Goal: Task Accomplishment & Management: Manage account settings

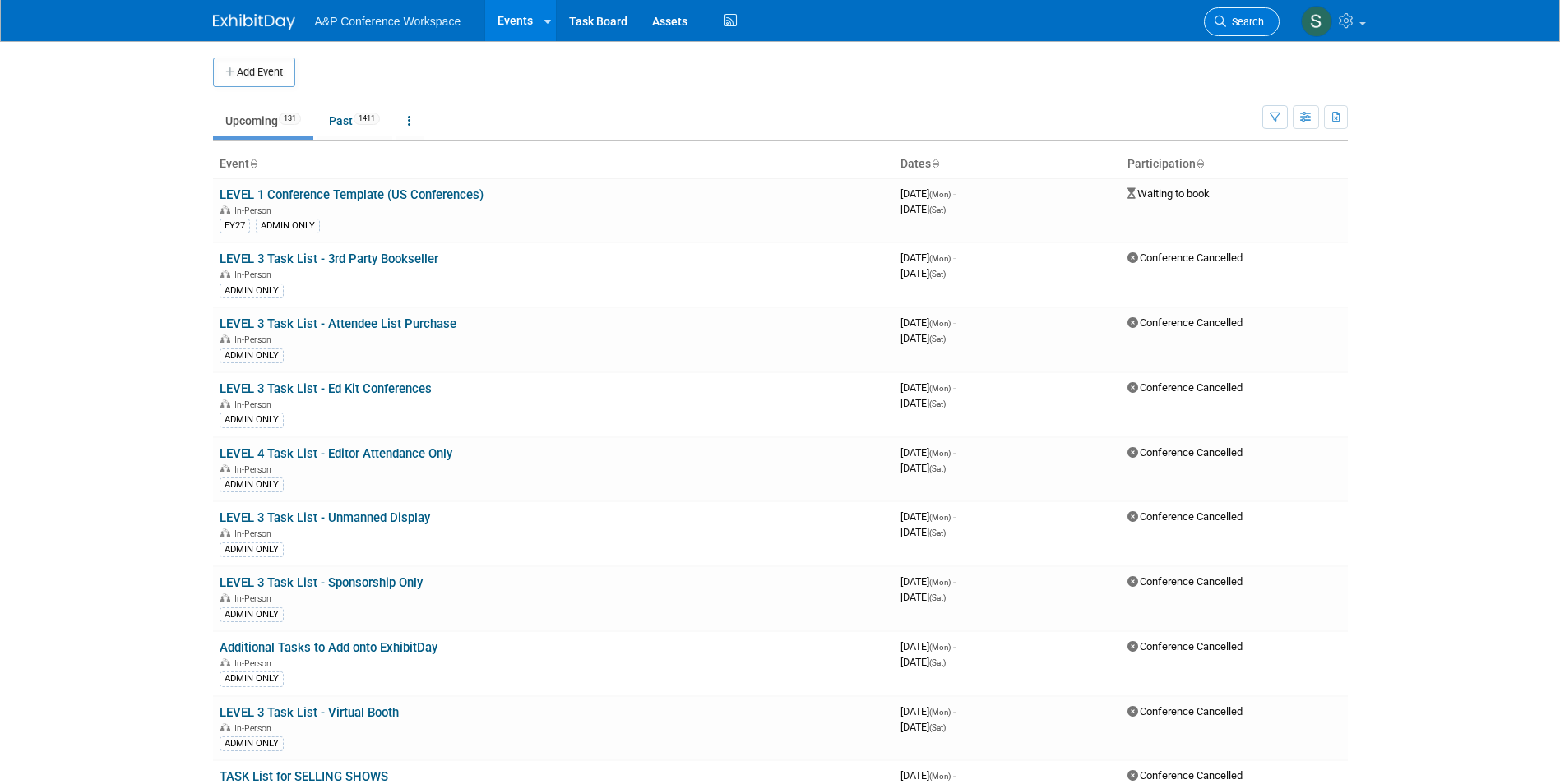
click at [1241, 20] on span "Search" at bounding box center [1244, 21] width 38 height 12
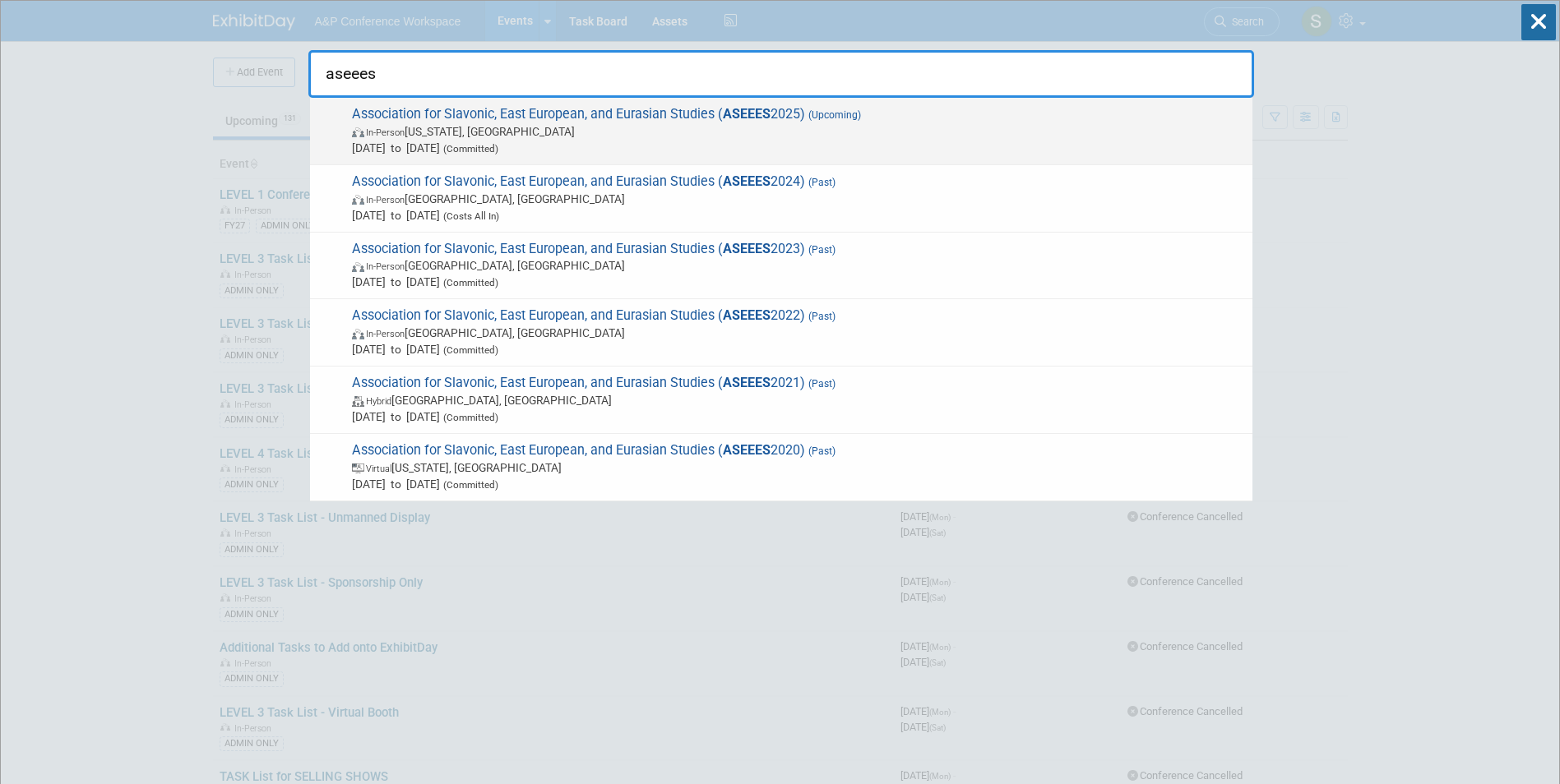
type input "aseees"
click at [1008, 123] on span "In-Person [US_STATE], [GEOGRAPHIC_DATA]" at bounding box center [798, 131] width 892 height 17
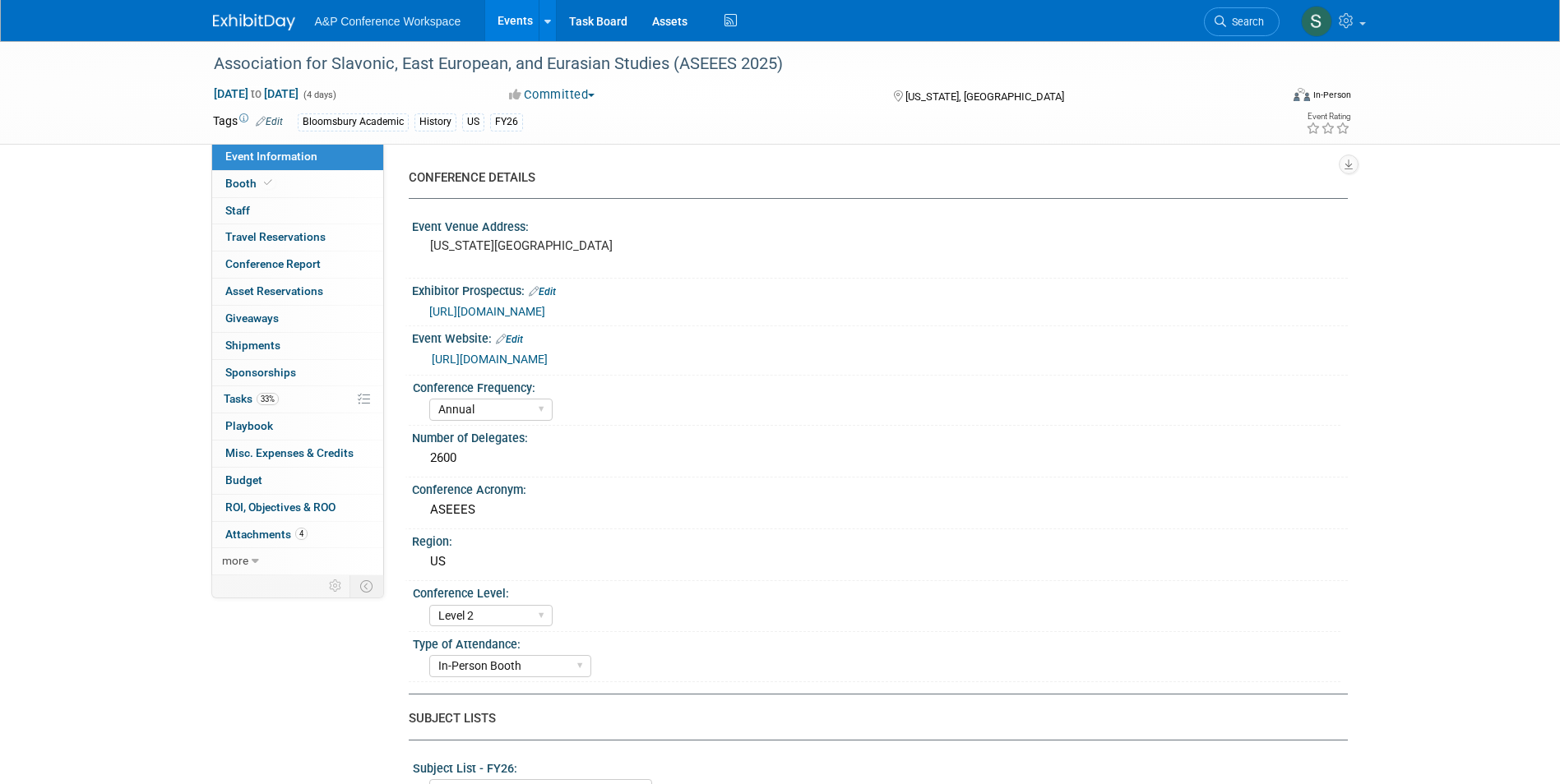
select select "Annual"
select select "Level 2"
select select "In-Person Booth"
select select "History"
select select "Bloomsbury Academic"
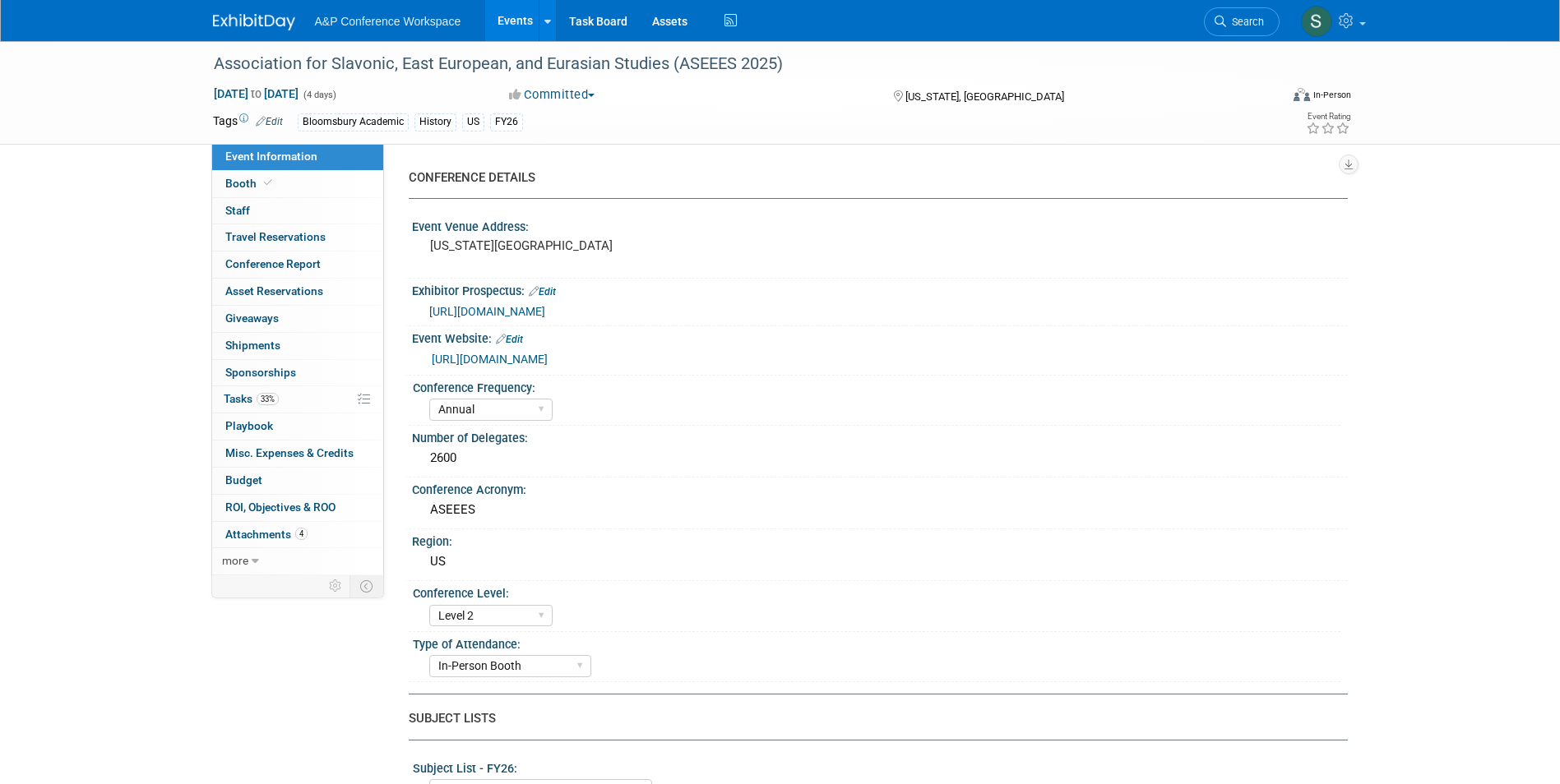
select select "Amanda Oney"
select select "Joe Kreuser"
select select "Ami Reitmeier"
select select "Networking/Commissioning"
click at [283, 408] on link "33% Tasks 33%" at bounding box center [298, 399] width 171 height 26
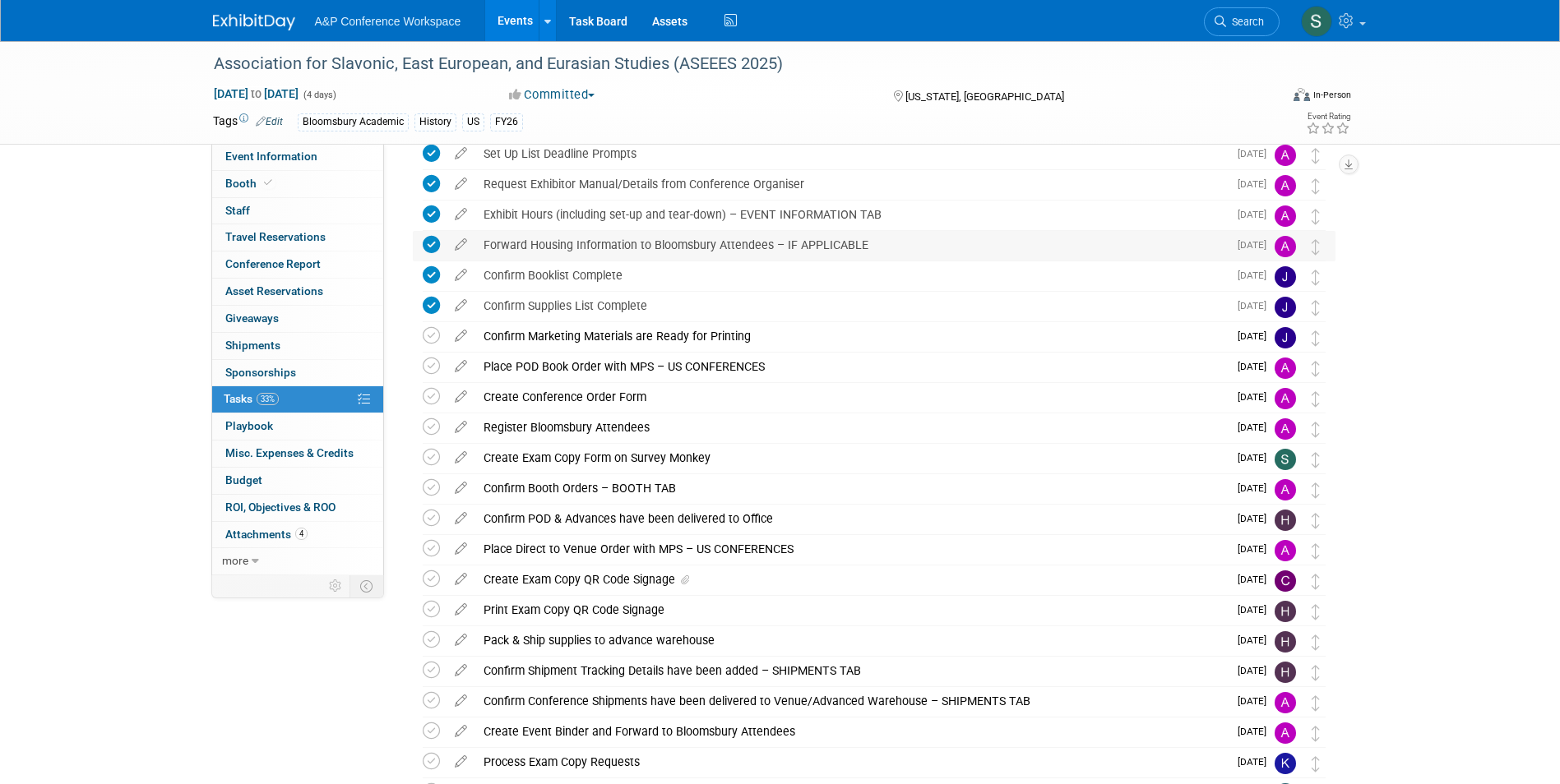
scroll to position [265, 0]
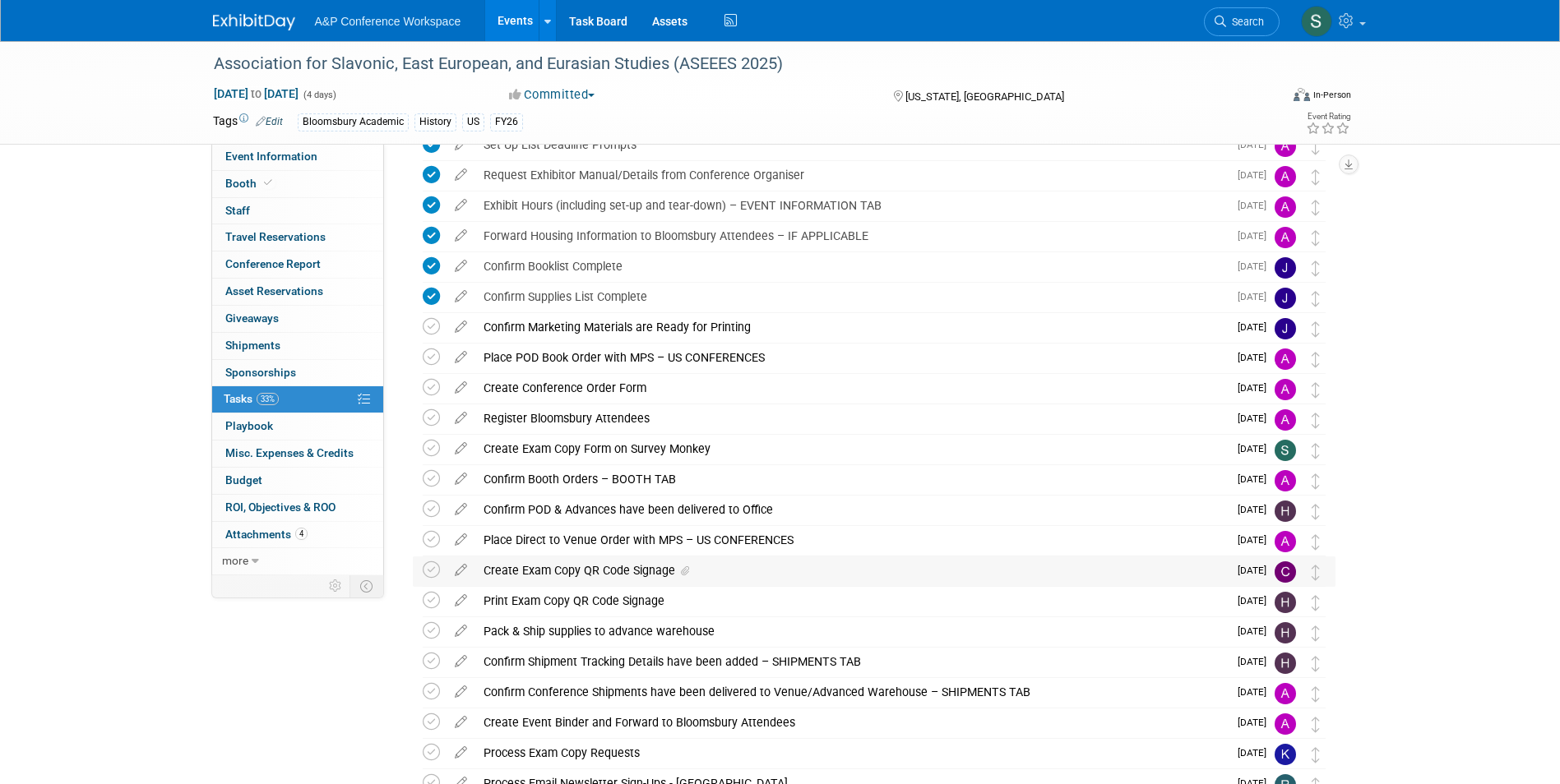
click at [529, 565] on div "Create Exam Copy QR Code Signage" at bounding box center [851, 571] width 753 height 28
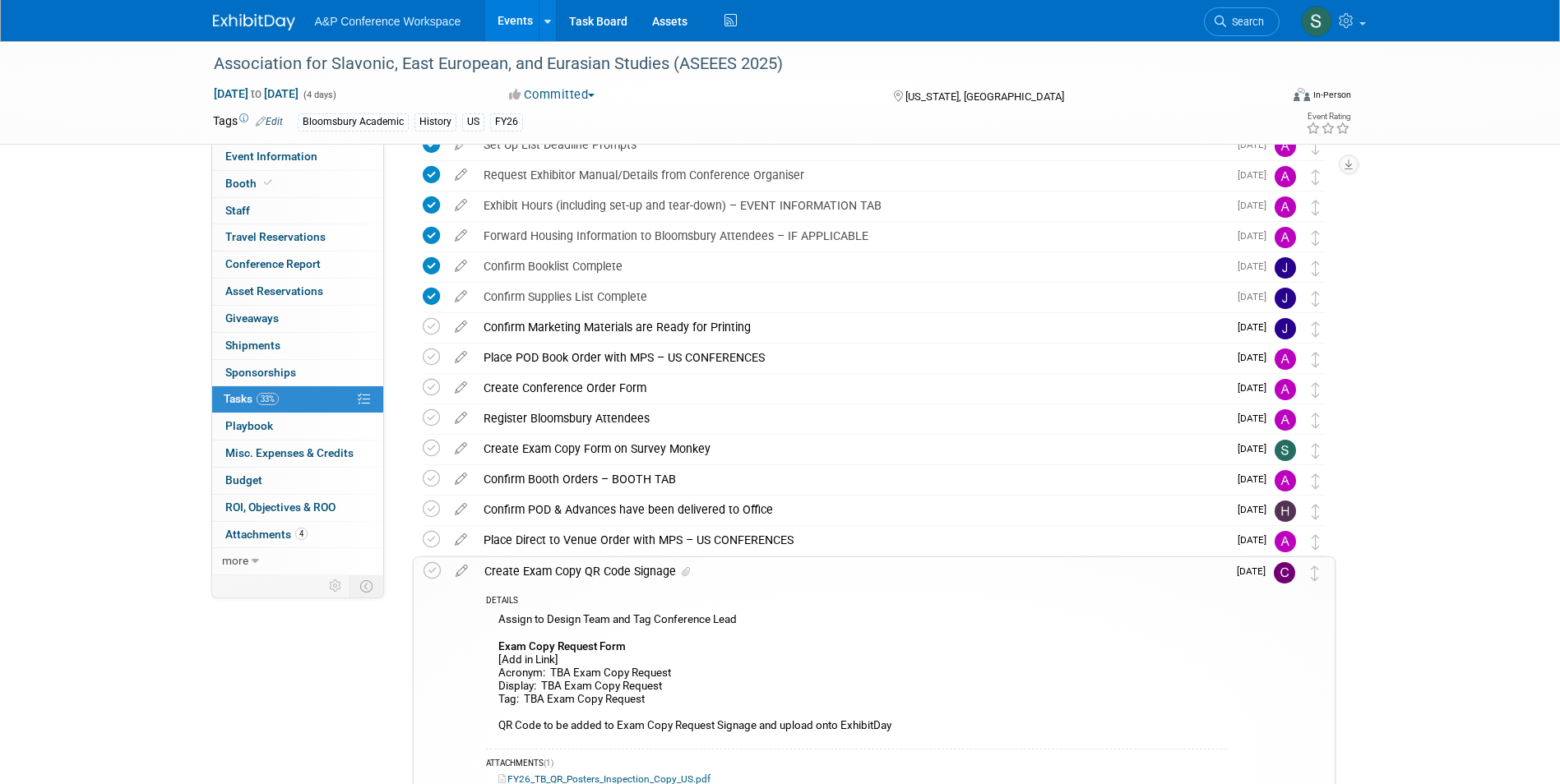
click at [529, 565] on div "Create Exam Copy QR Code Signage" at bounding box center [851, 572] width 751 height 28
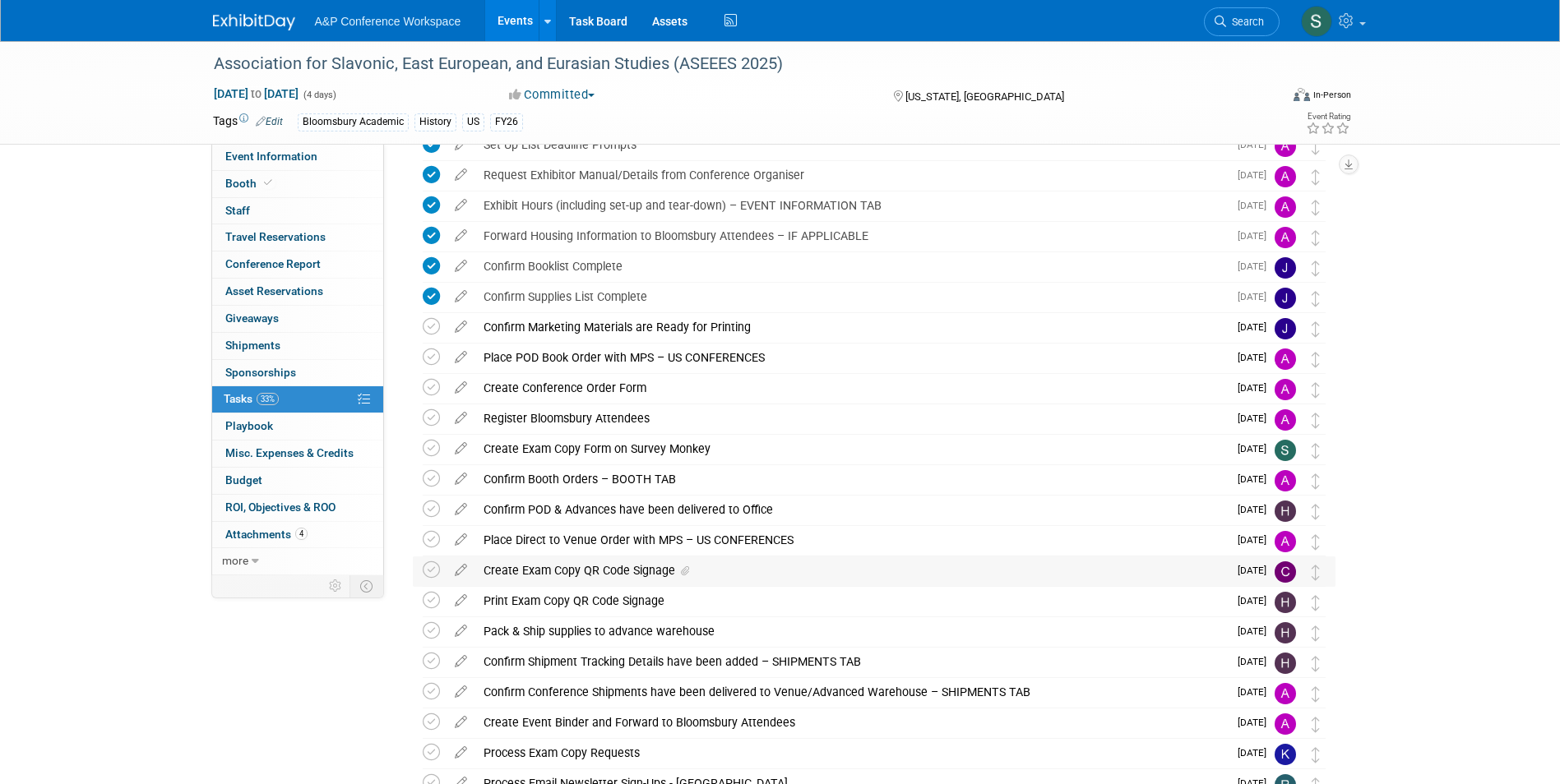
click at [563, 568] on div "Create Exam Copy QR Code Signage" at bounding box center [851, 571] width 753 height 28
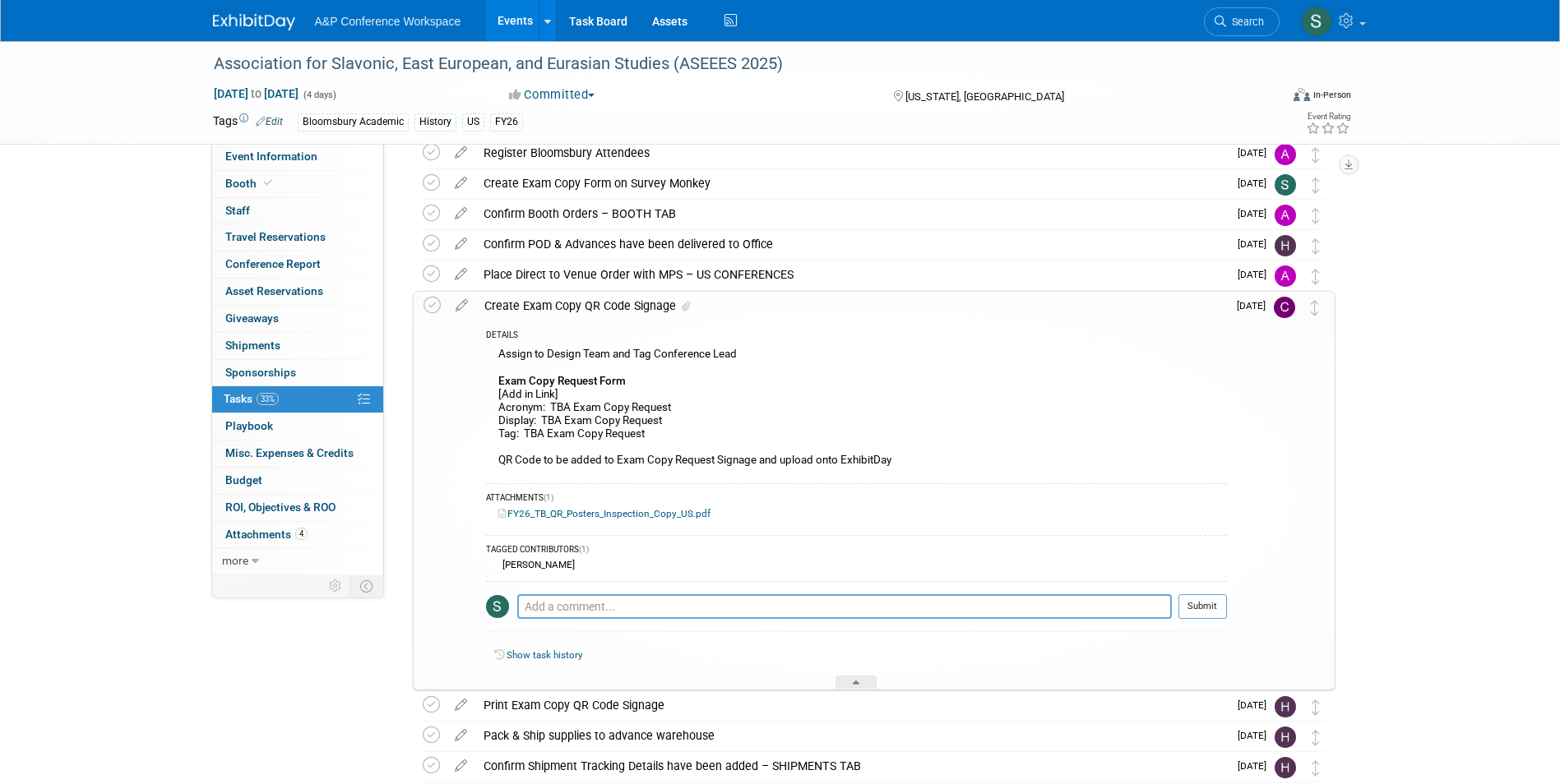
scroll to position [532, 0]
click at [467, 304] on icon at bounding box center [461, 302] width 29 height 20
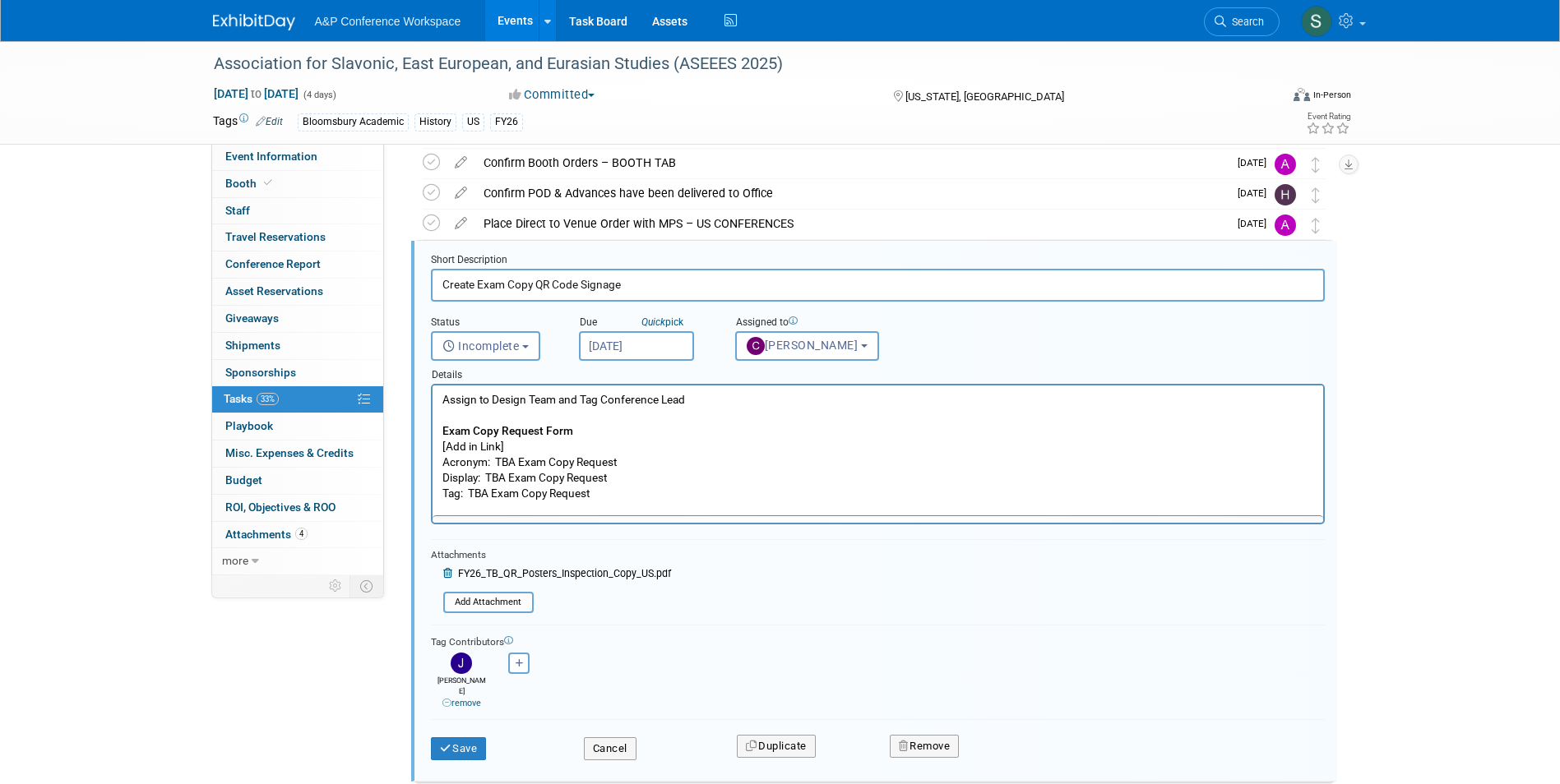
scroll to position [0, 0]
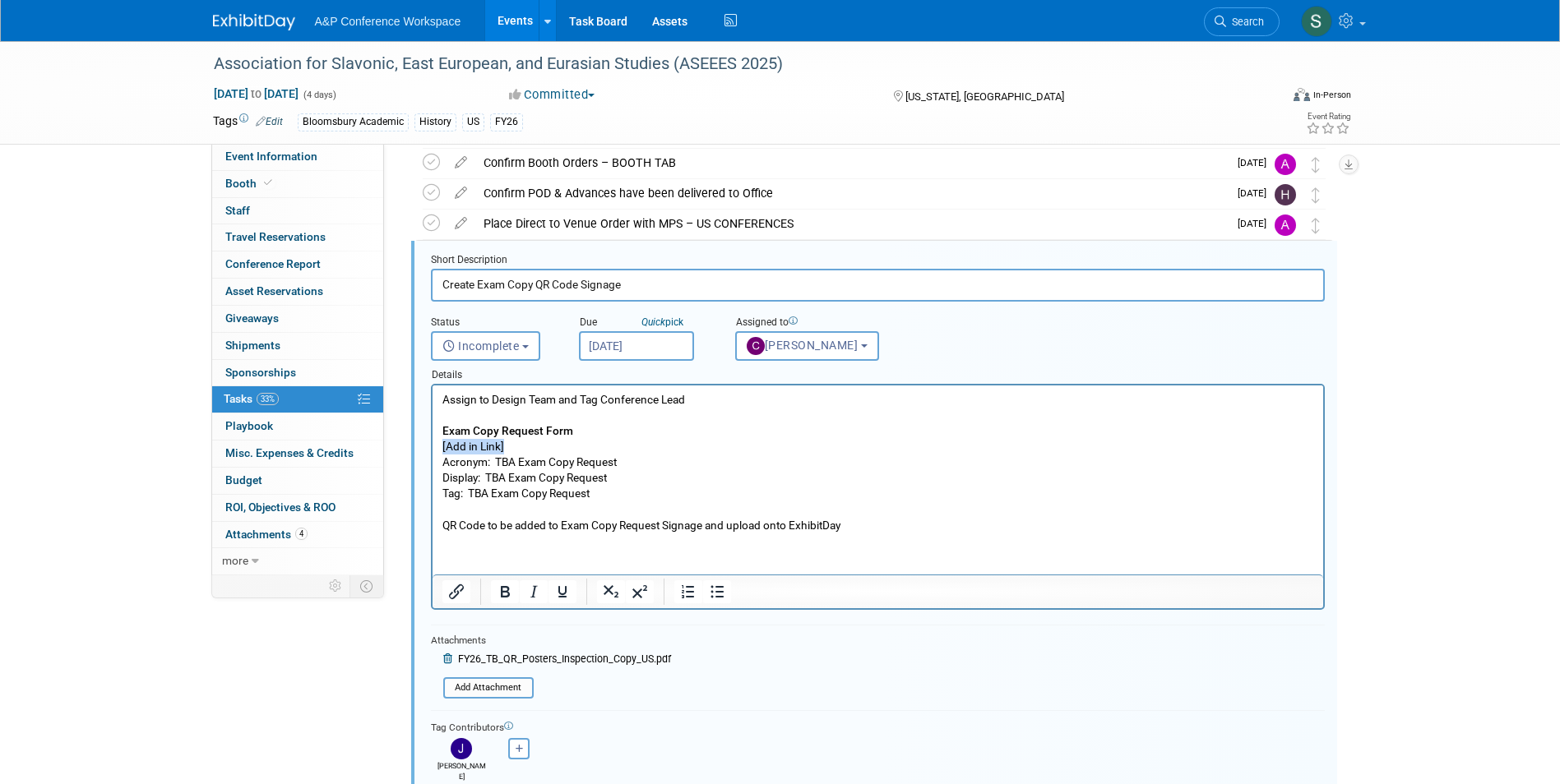
drag, startPoint x: 505, startPoint y: 446, endPoint x: 437, endPoint y: 446, distance: 68.0
click at [437, 446] on html "Assign to Design Team and Tag Conference Lead Exam Copy Request Form [Add in Li…" at bounding box center [877, 459] width 890 height 148
click at [515, 460] on p "Assign to Design Team and Tag Conference Lead Exam Copy Request Form https://ww…" at bounding box center [877, 463] width 872 height 142
drag, startPoint x: 671, startPoint y: 460, endPoint x: 495, endPoint y: 461, distance: 176.0
click at [495, 461] on p "Assign to Design Team and Tag Conference Lead Exam Copy Request Form https://ww…" at bounding box center [877, 463] width 872 height 142
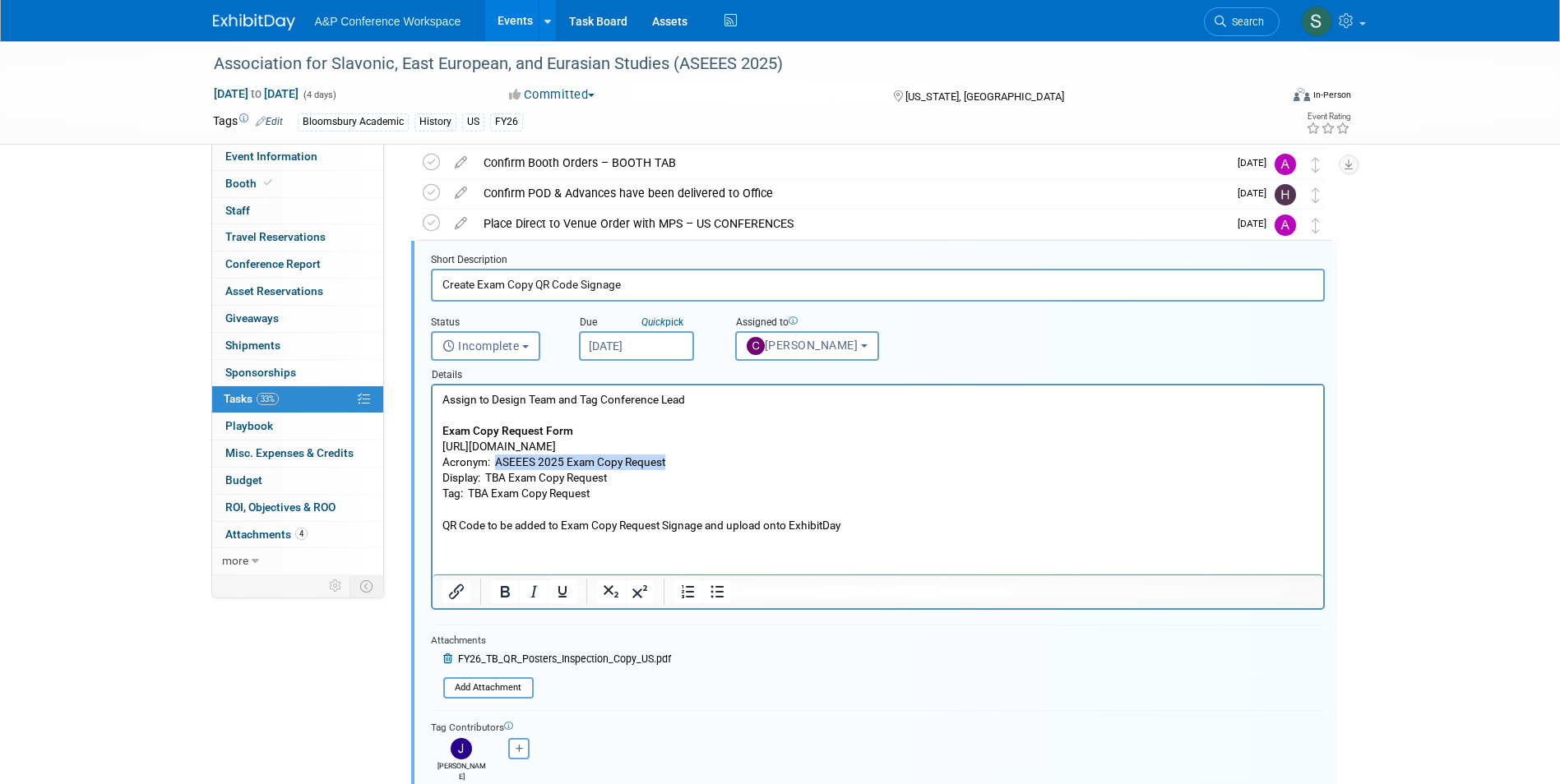
copy p "ASEEES 2025 Exam Copy Request"
drag, startPoint x: 617, startPoint y: 473, endPoint x: 488, endPoint y: 477, distance: 129.1
click at [488, 477] on p "Assign to Design Team and Tag Conference Lead Exam Copy Request Form https://ww…" at bounding box center [877, 463] width 872 height 142
drag, startPoint x: 596, startPoint y: 487, endPoint x: 469, endPoint y: 491, distance: 127.1
click at [469, 491] on p "Assign to Design Team and Tag Conference Lead Exam Copy Request Form https://ww…" at bounding box center [877, 463] width 872 height 142
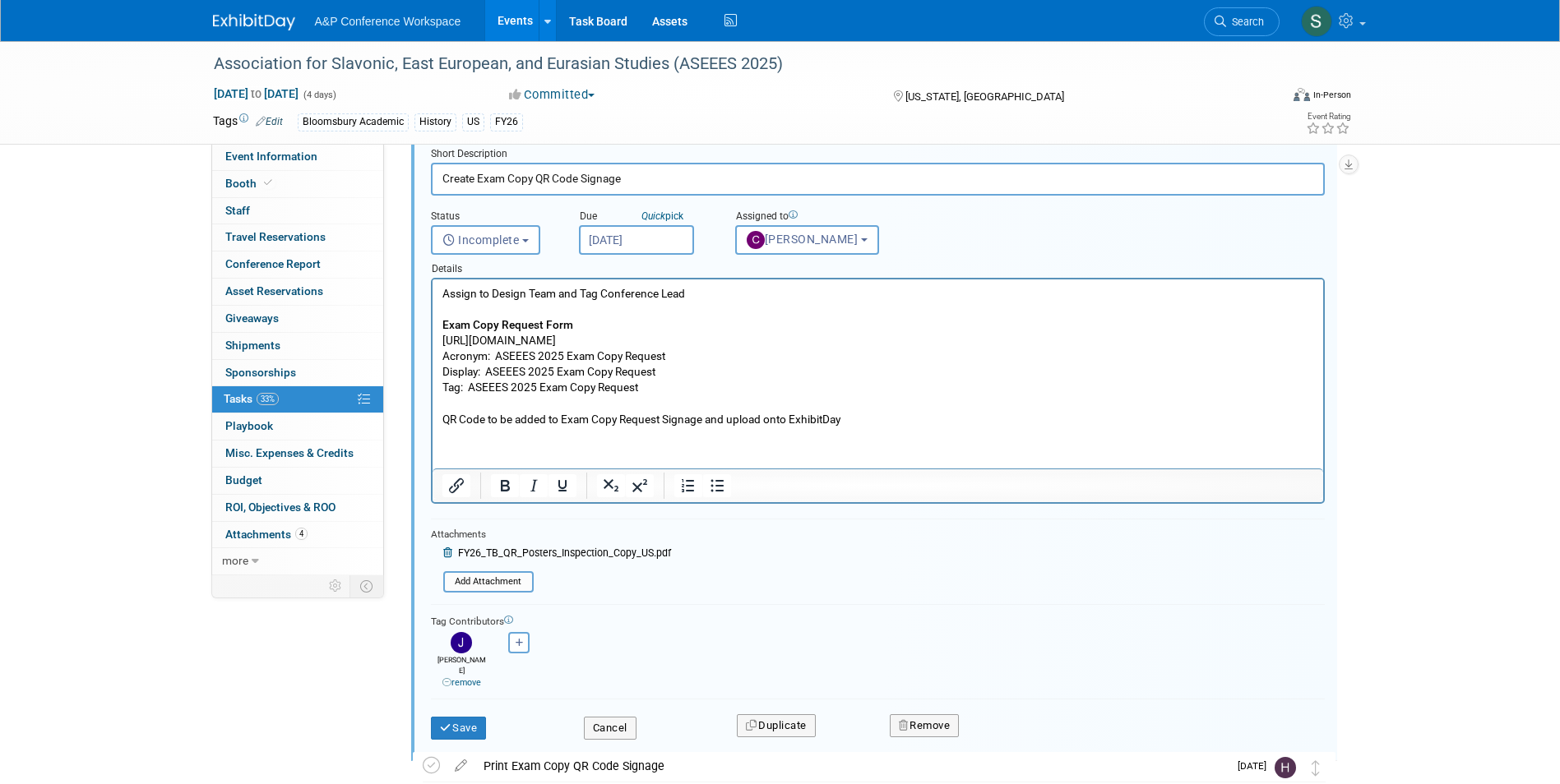
scroll to position [693, 0]
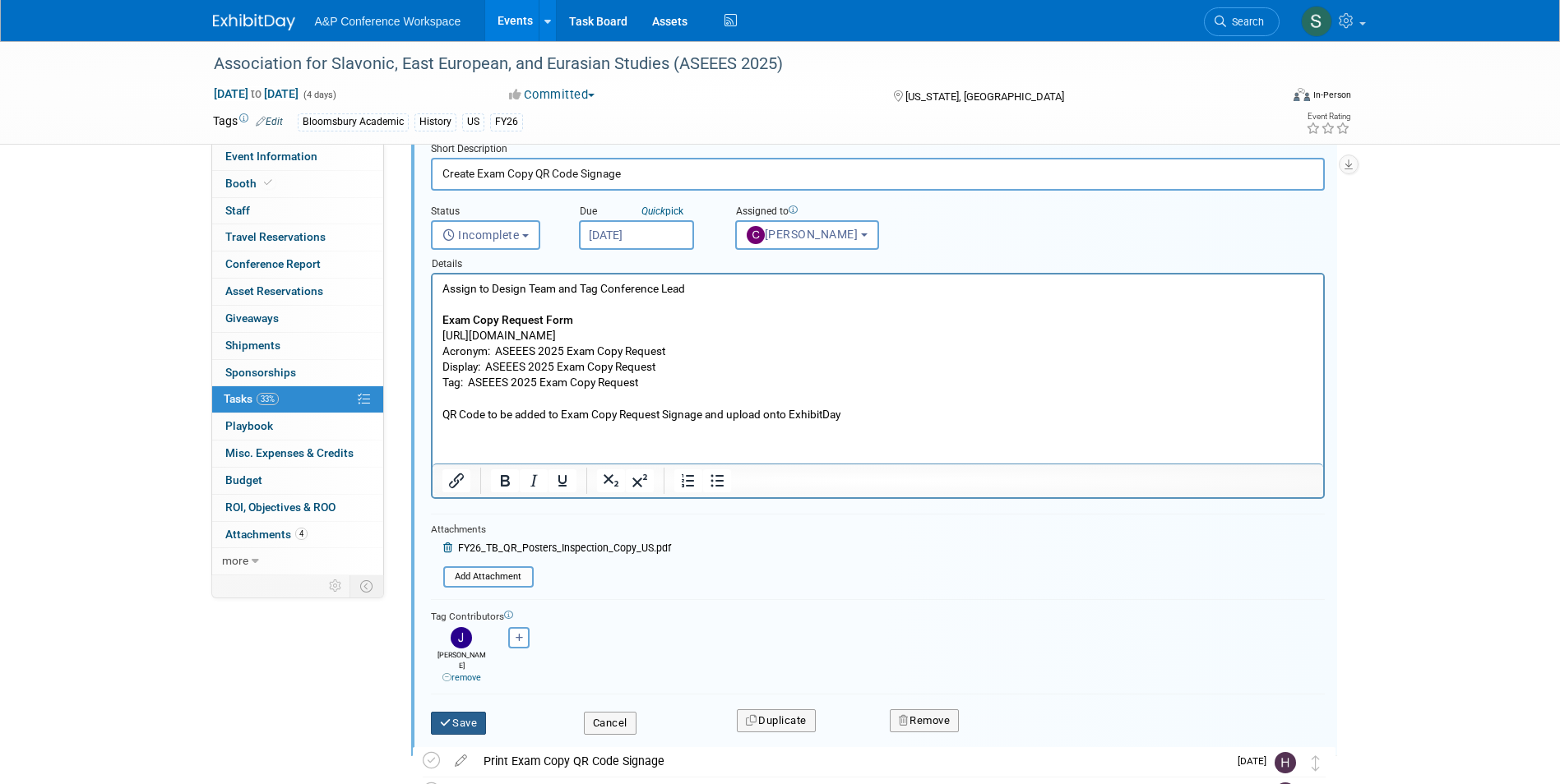
click at [463, 716] on button "Save" at bounding box center [459, 723] width 56 height 23
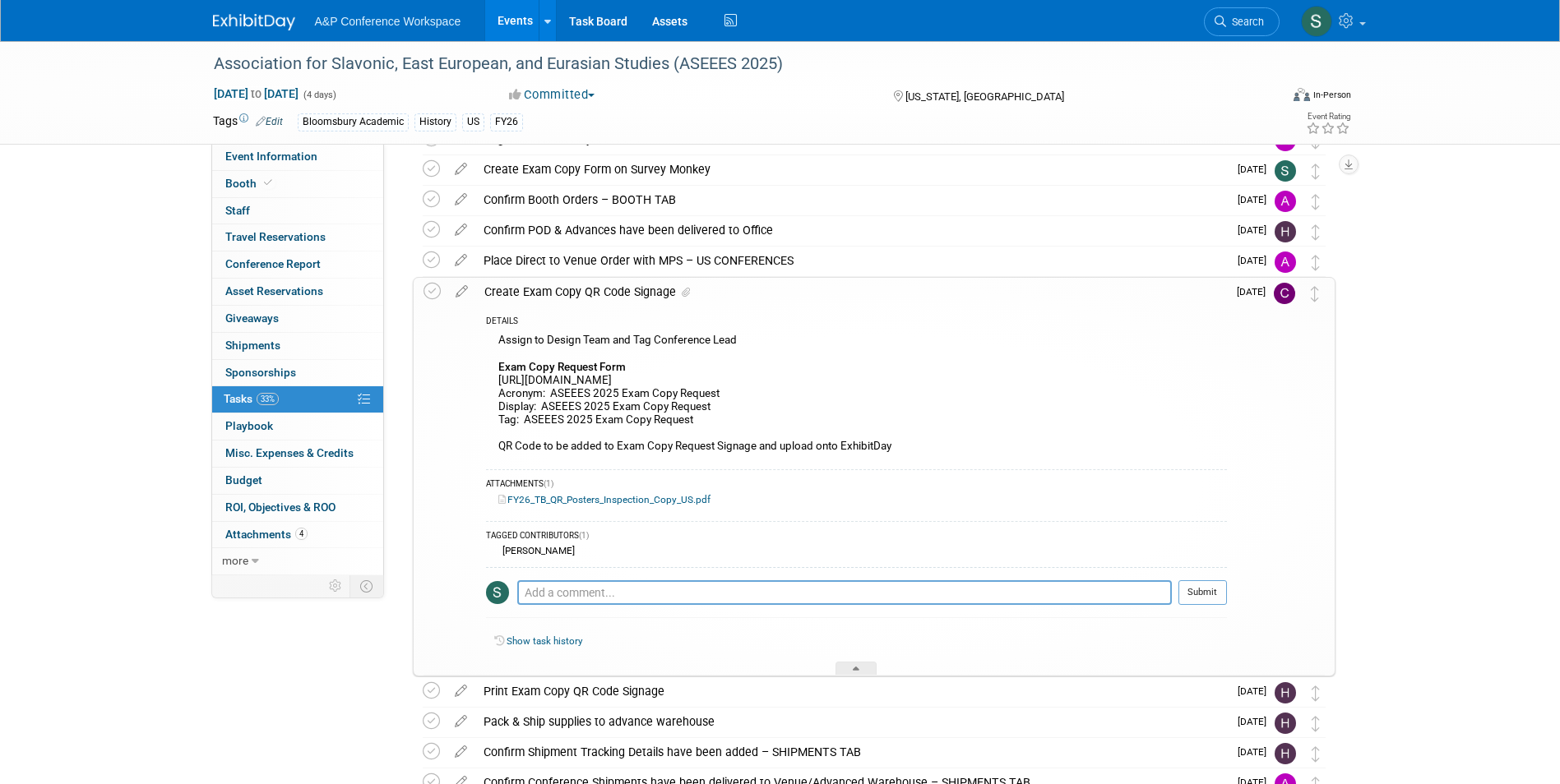
scroll to position [545, 0]
click at [430, 169] on icon at bounding box center [431, 169] width 18 height 18
drag, startPoint x: 714, startPoint y: 382, endPoint x: 496, endPoint y: 383, distance: 218.0
click at [496, 383] on div "Assign to Design Team and Tag Conference Lead Exam Copy Request Form https://ww…" at bounding box center [857, 396] width 741 height 131
copy div "https://www.surveymonkey.com/r/NX8L6B7"
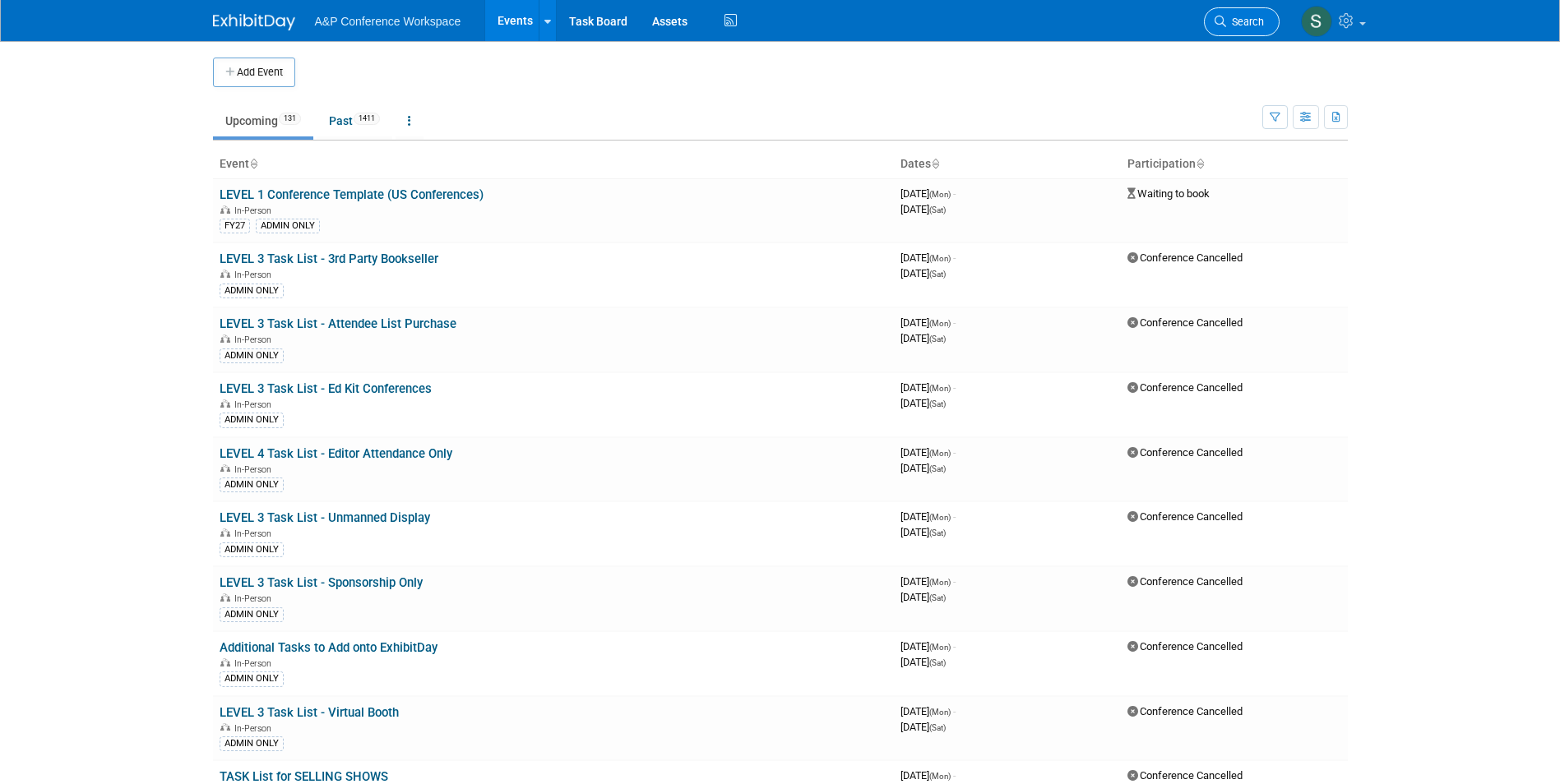
click at [1241, 24] on span "Search" at bounding box center [1244, 21] width 38 height 12
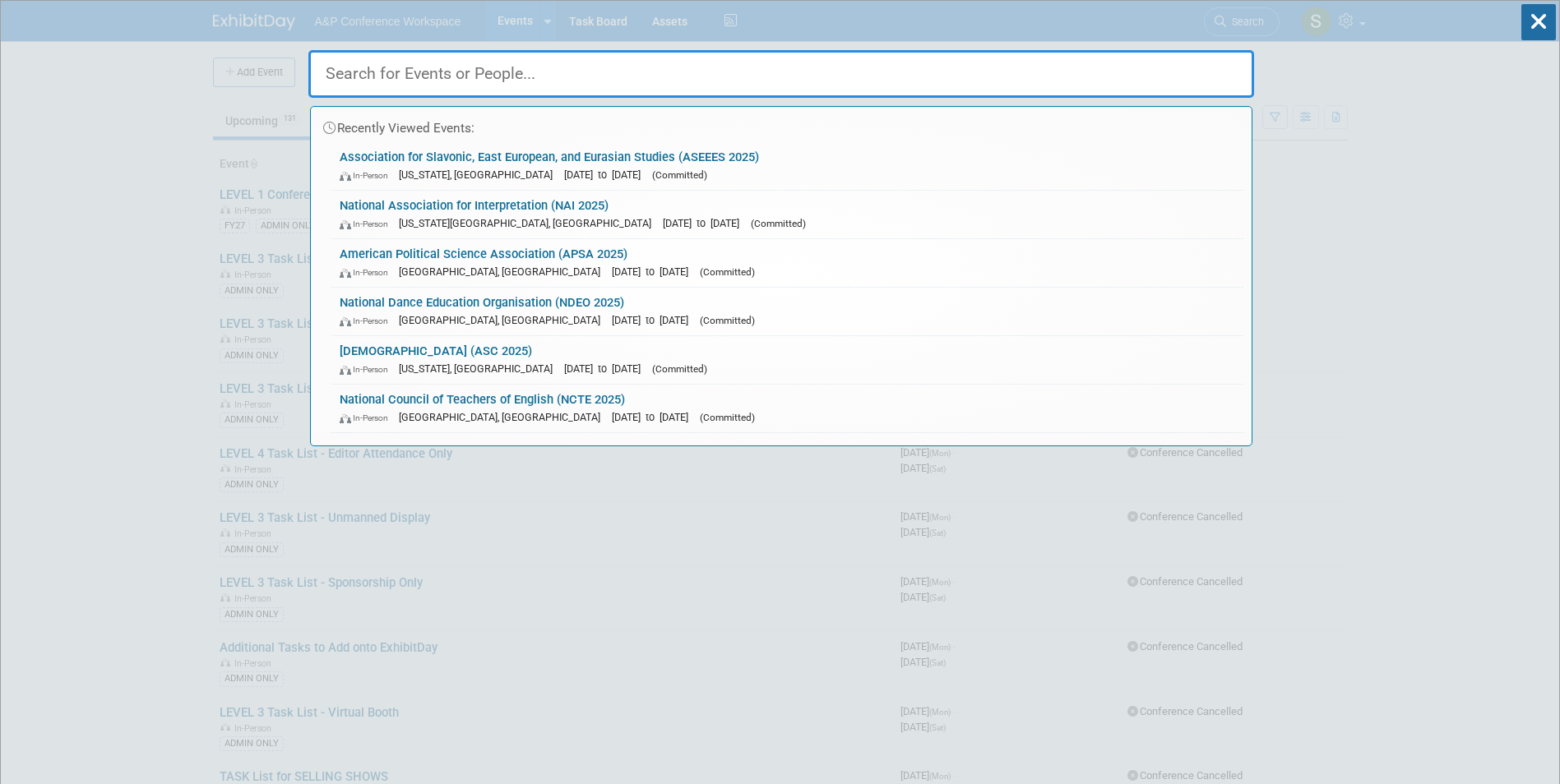
click at [1014, 67] on input "text" at bounding box center [780, 74] width 945 height 47
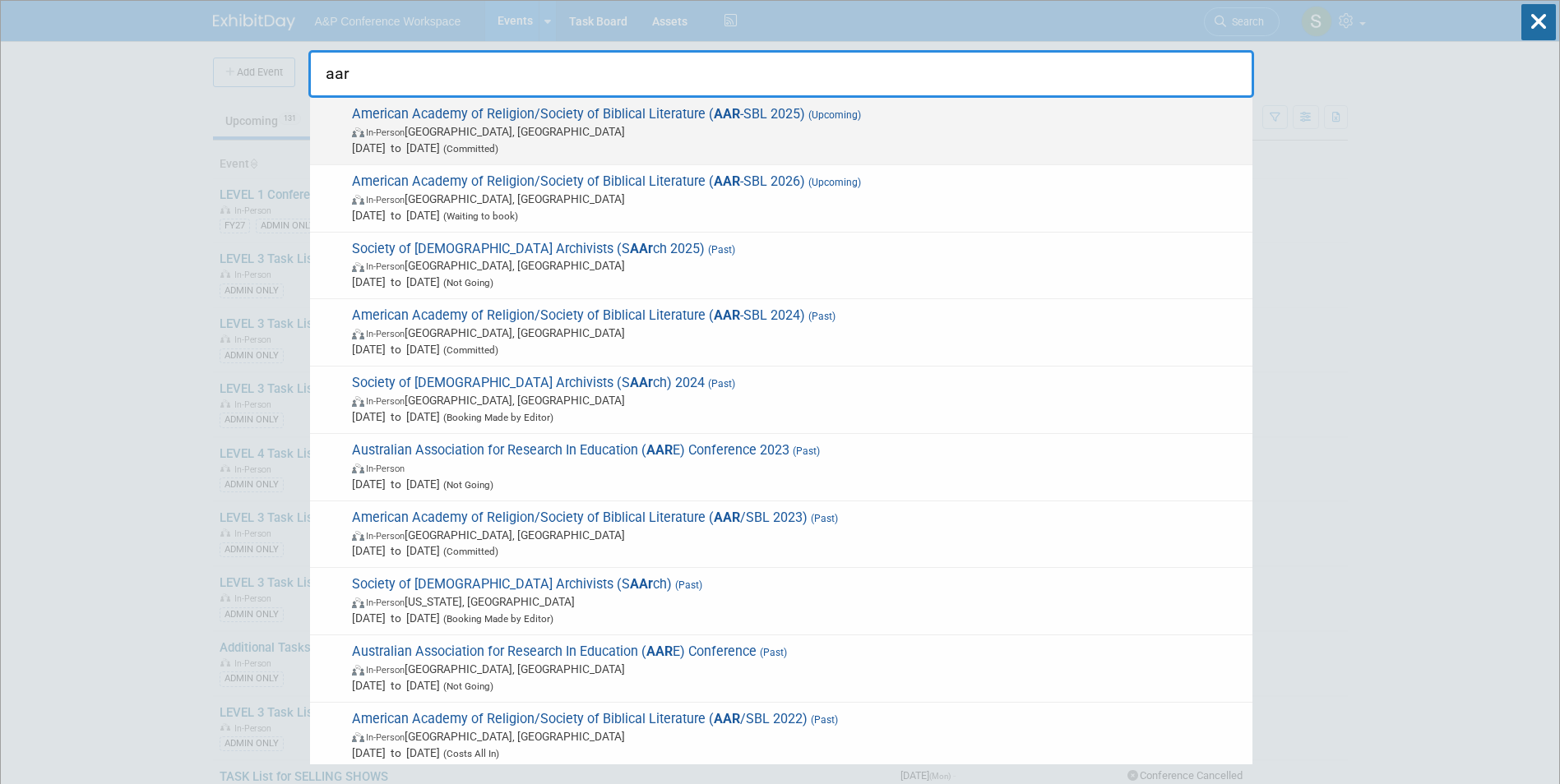
type input "aar"
click at [844, 115] on span "(Upcoming)" at bounding box center [833, 115] width 56 height 11
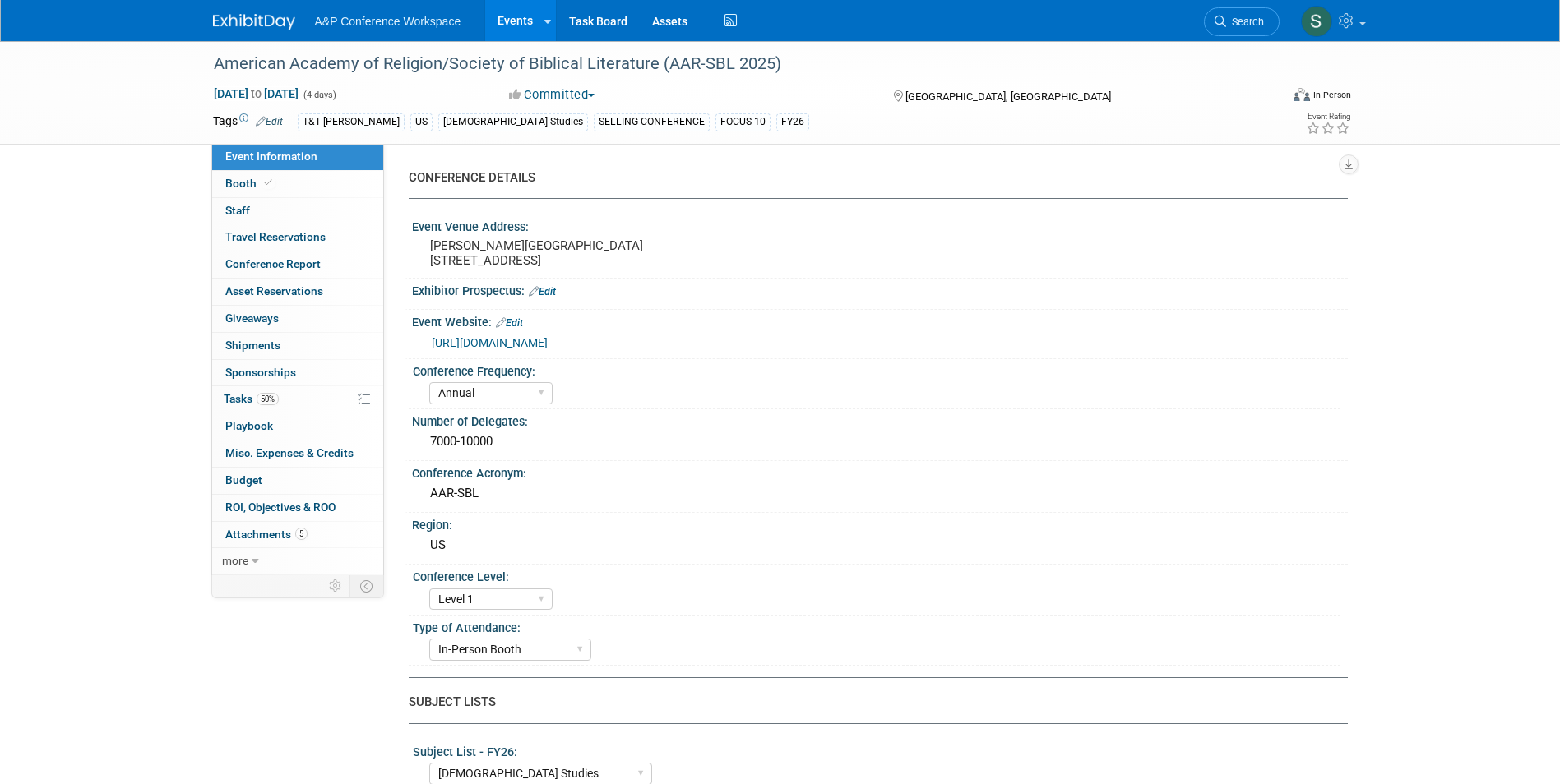
select select "Annual"
select select "Level 1"
select select "In-Person Booth"
select select "[DEMOGRAPHIC_DATA] Studies"
select select "T&T Clark"
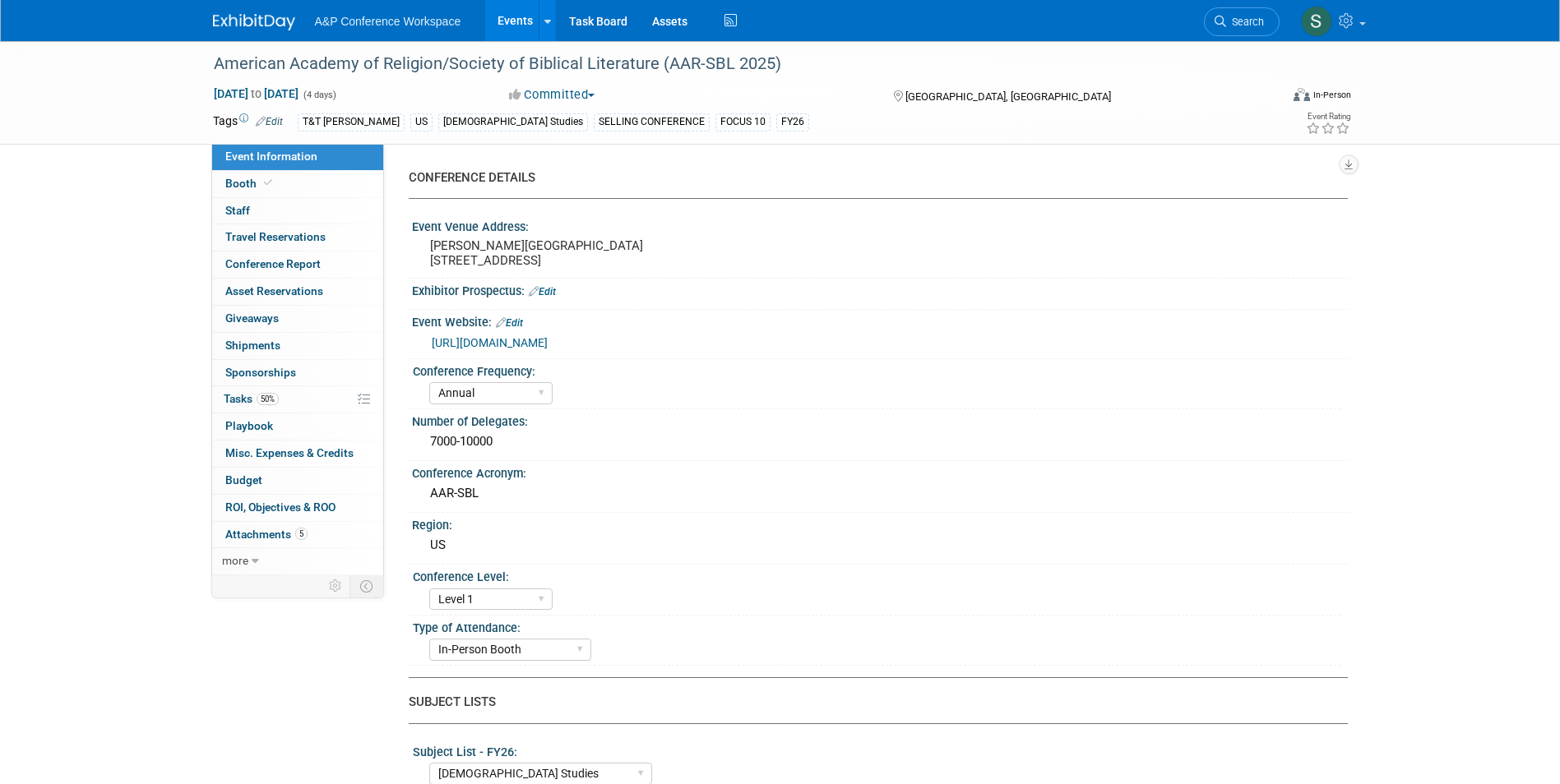
select select "Amanda Oney"
select select "Maria Rohde"
select select "Sophia Hettler"
select select "Networking/Commissioning"
click at [249, 391] on link "50% Tasks 50%" at bounding box center [298, 399] width 171 height 26
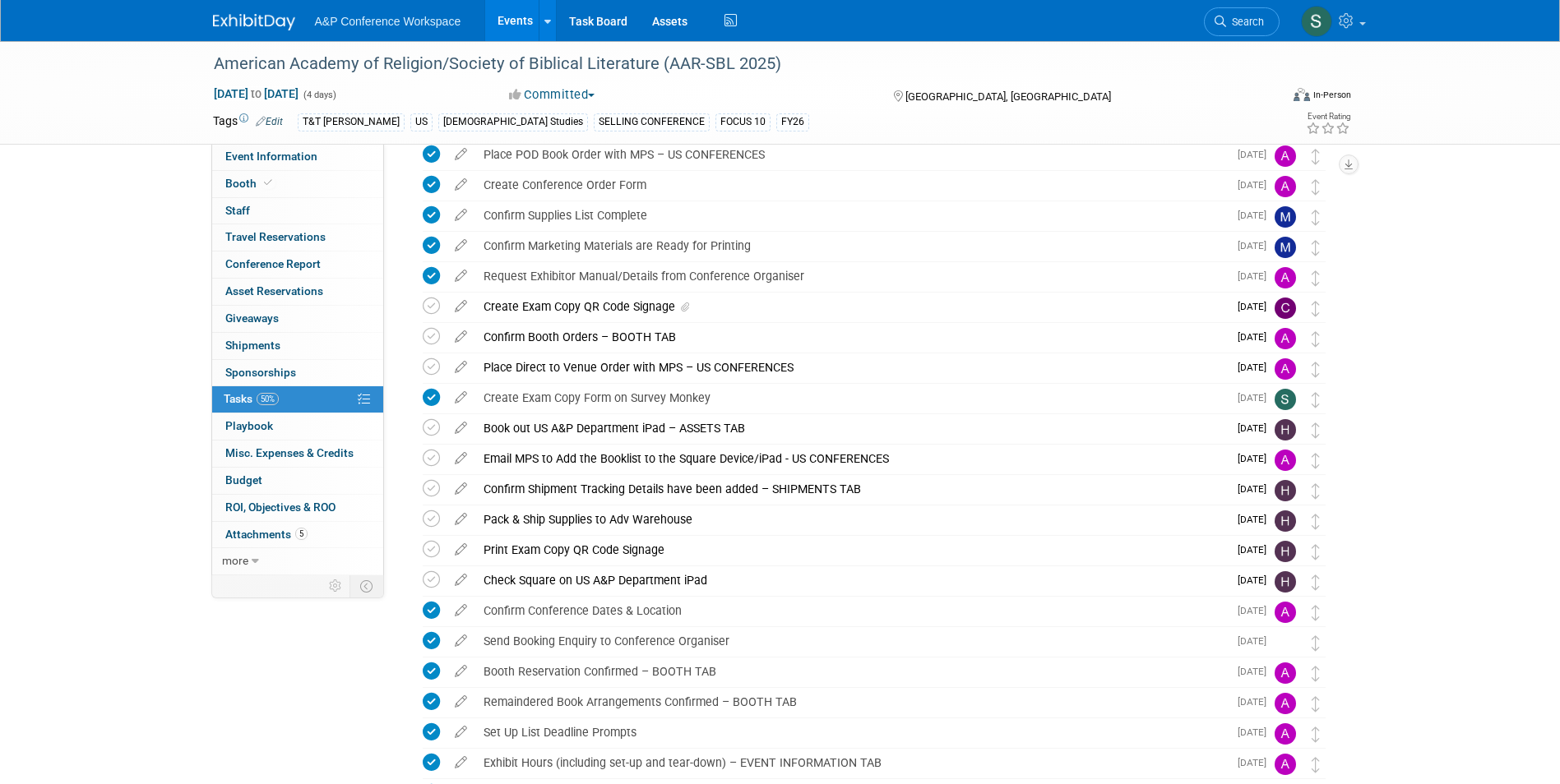
scroll to position [104, 0]
click at [593, 304] on div "Create Exam Copy QR Code Signage" at bounding box center [851, 305] width 753 height 28
